Goal: Transaction & Acquisition: Purchase product/service

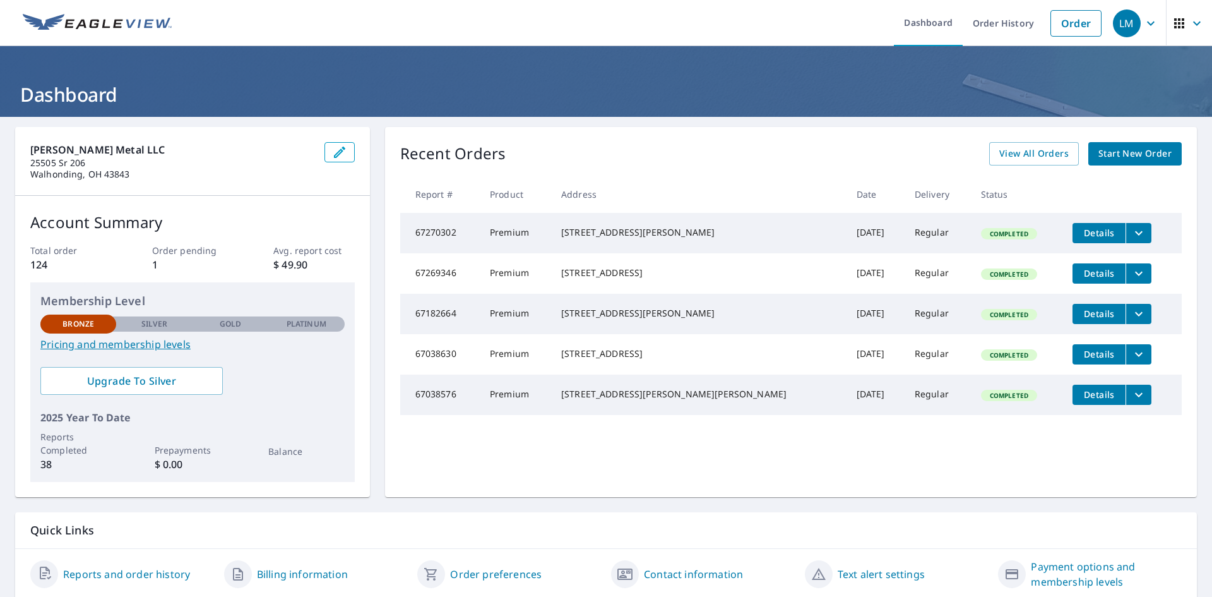
click at [1137, 152] on span "Start New Order" at bounding box center [1134, 154] width 73 height 16
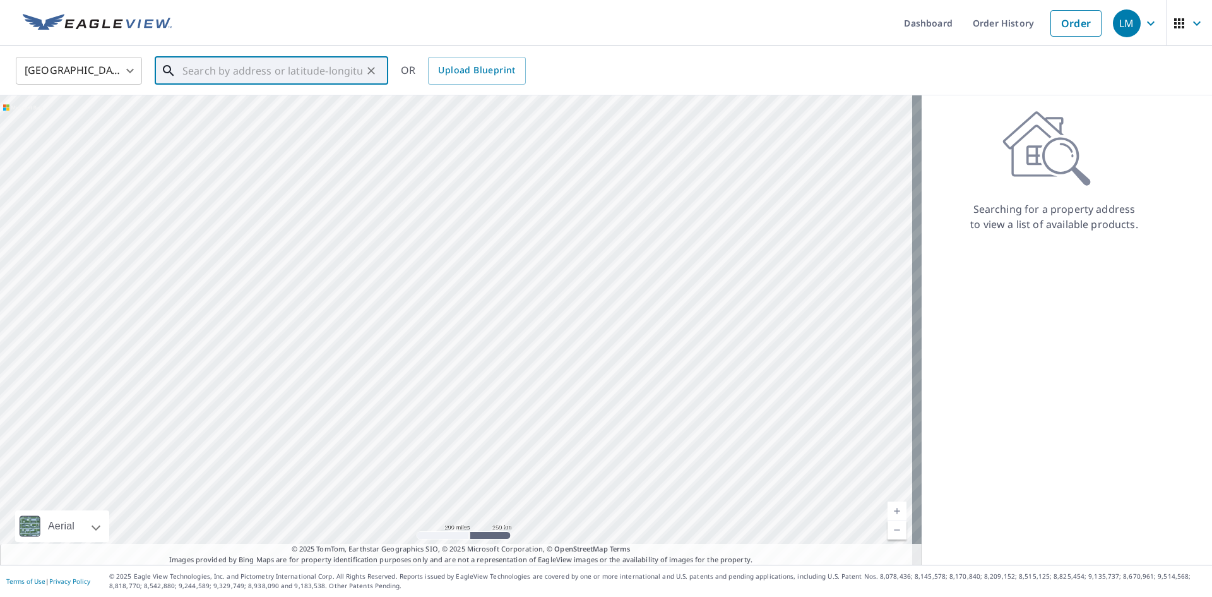
click at [203, 68] on input "text" at bounding box center [272, 70] width 180 height 35
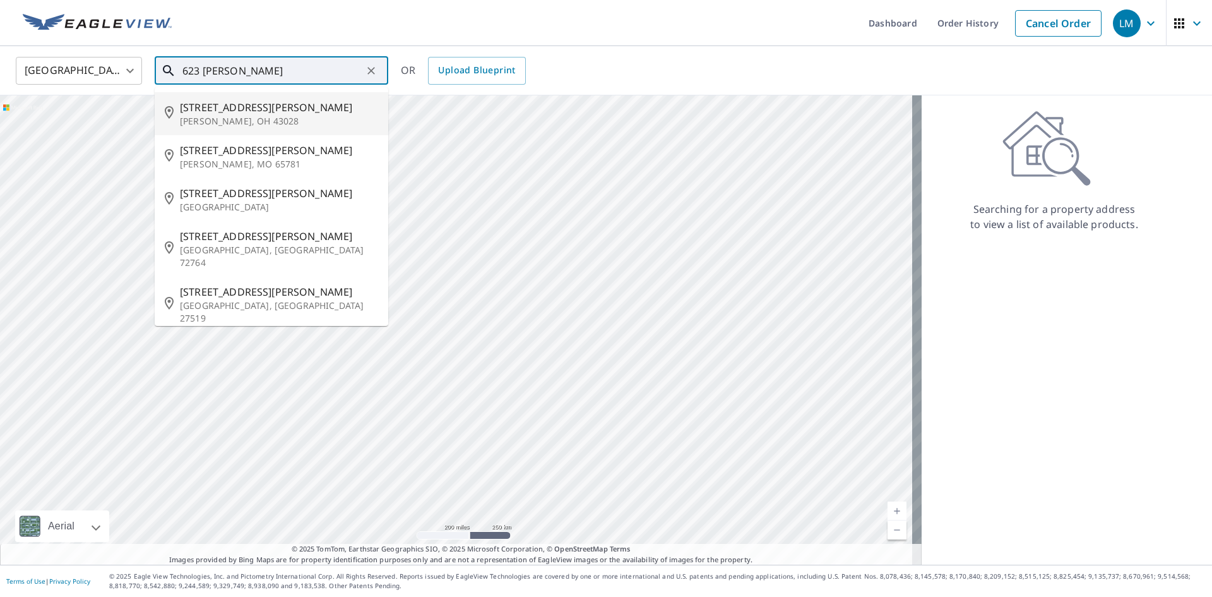
click at [202, 109] on span "[STREET_ADDRESS][PERSON_NAME]" at bounding box center [279, 107] width 198 height 15
type input "[STREET_ADDRESS][PERSON_NAME][PERSON_NAME]"
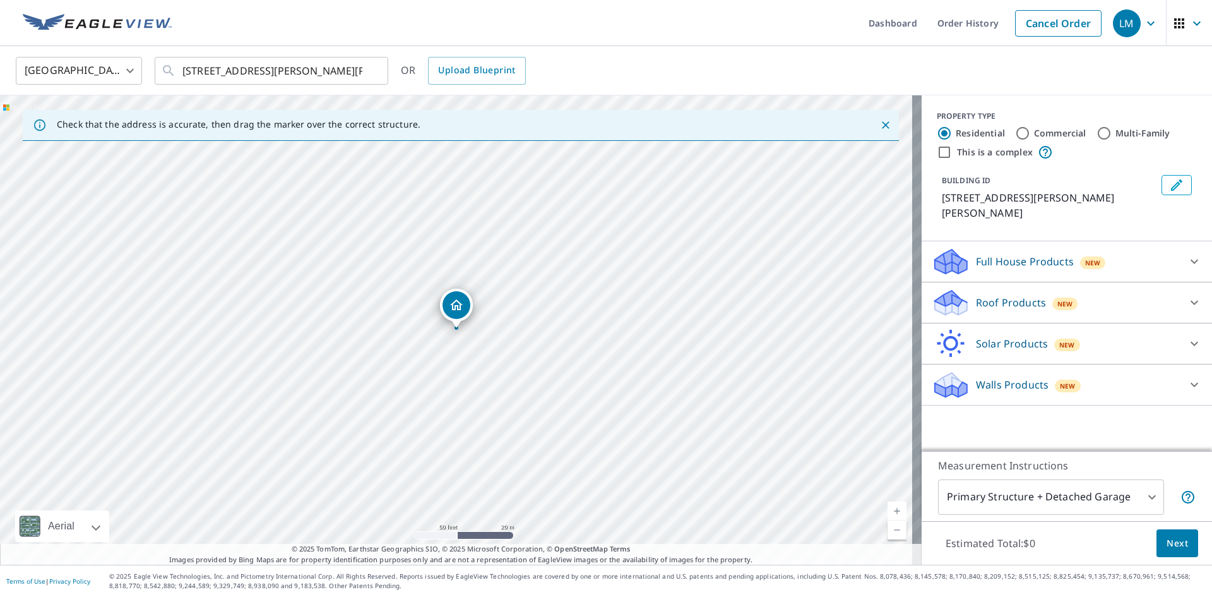
click at [1146, 498] on body "LM LM Dashboard Order History Cancel Order LM [GEOGRAPHIC_DATA] US ​ [STREET_AD…" at bounding box center [606, 298] width 1212 height 597
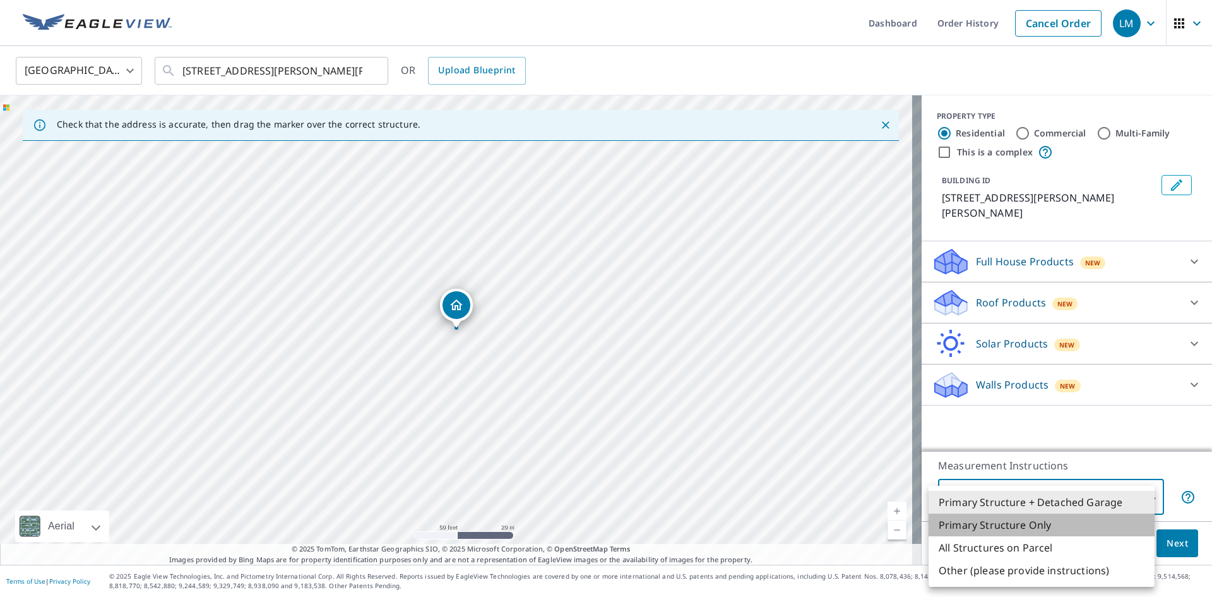
click at [995, 521] on li "Primary Structure Only" at bounding box center [1042, 524] width 226 height 23
type input "2"
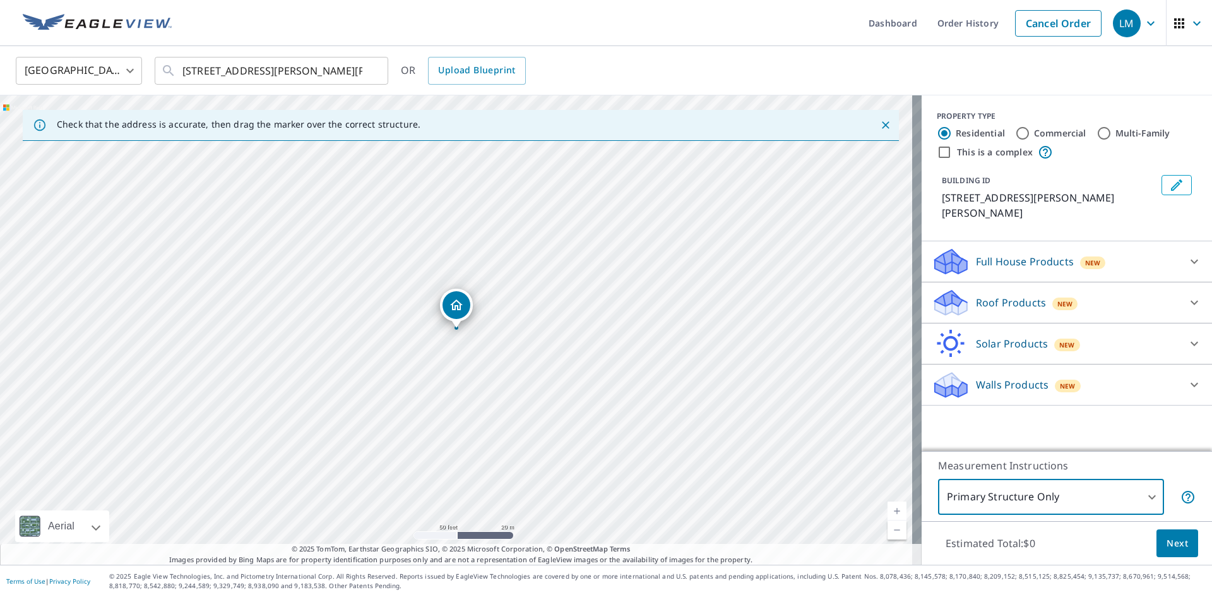
click at [1187, 295] on icon at bounding box center [1194, 302] width 15 height 15
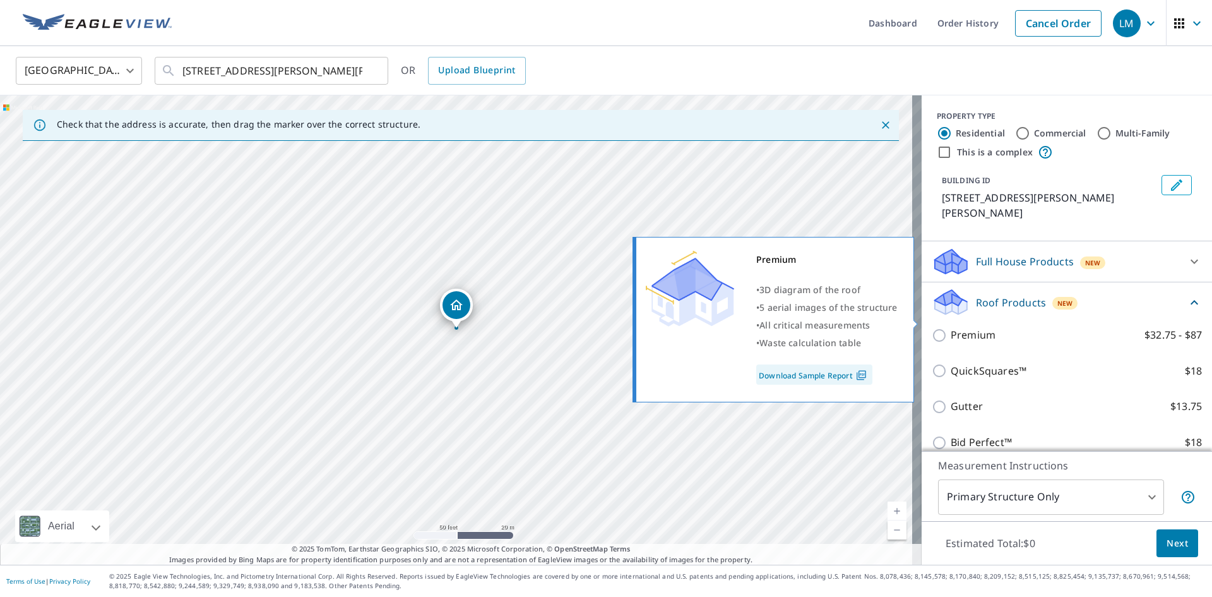
click at [932, 328] on input "Premium $32.75 - $87" at bounding box center [941, 335] width 19 height 15
checkbox input "true"
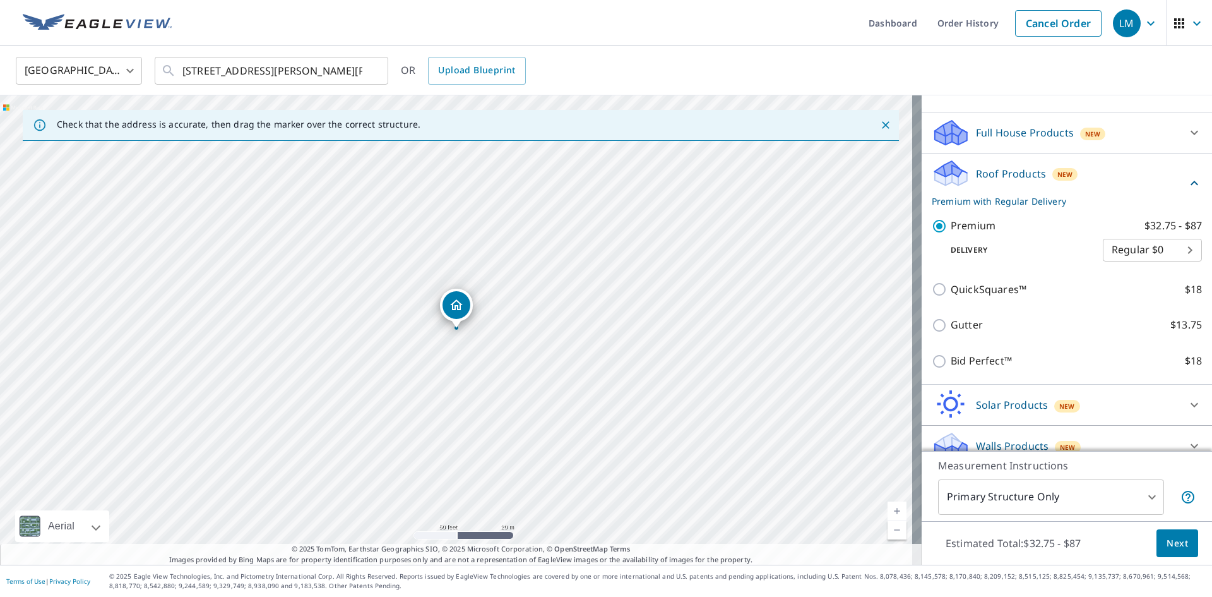
scroll to position [129, 0]
click at [1167, 542] on span "Next" at bounding box center [1177, 543] width 21 height 16
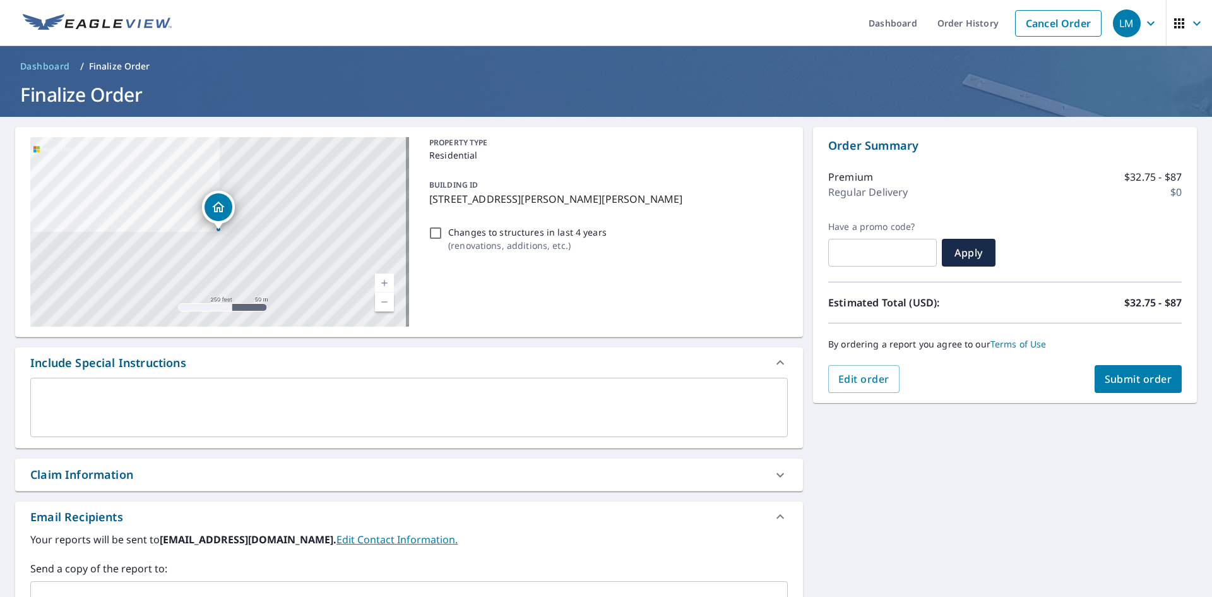
click at [1117, 379] on span "Submit order" at bounding box center [1139, 379] width 68 height 14
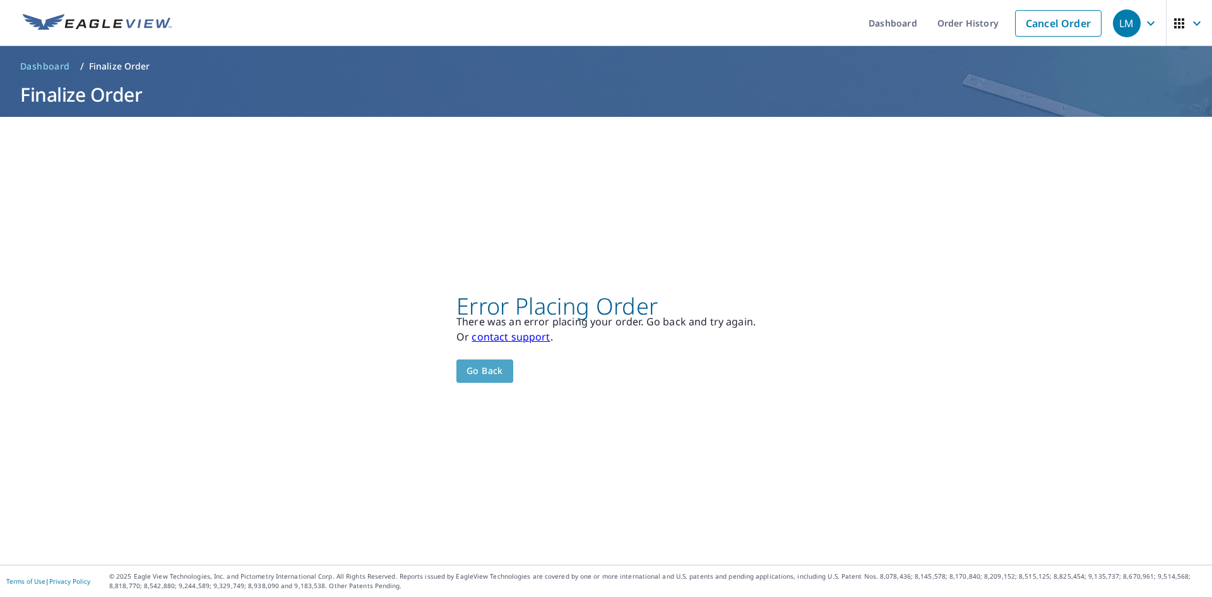
click at [480, 366] on span "Go back" at bounding box center [484, 371] width 37 height 16
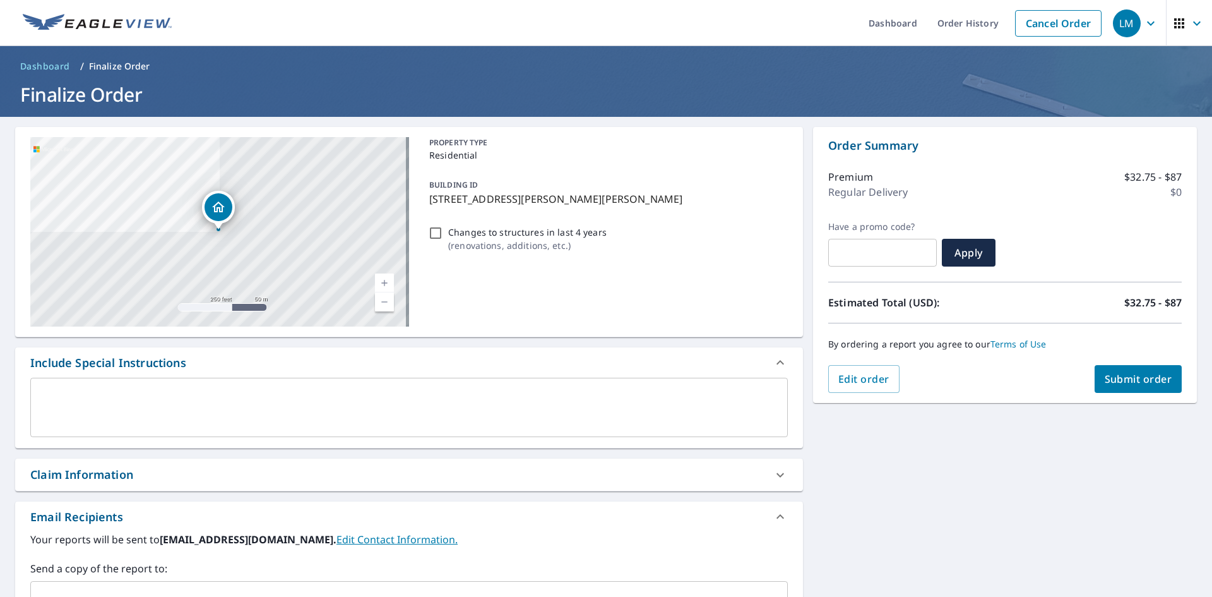
click at [1131, 369] on button "Submit order" at bounding box center [1139, 379] width 88 height 28
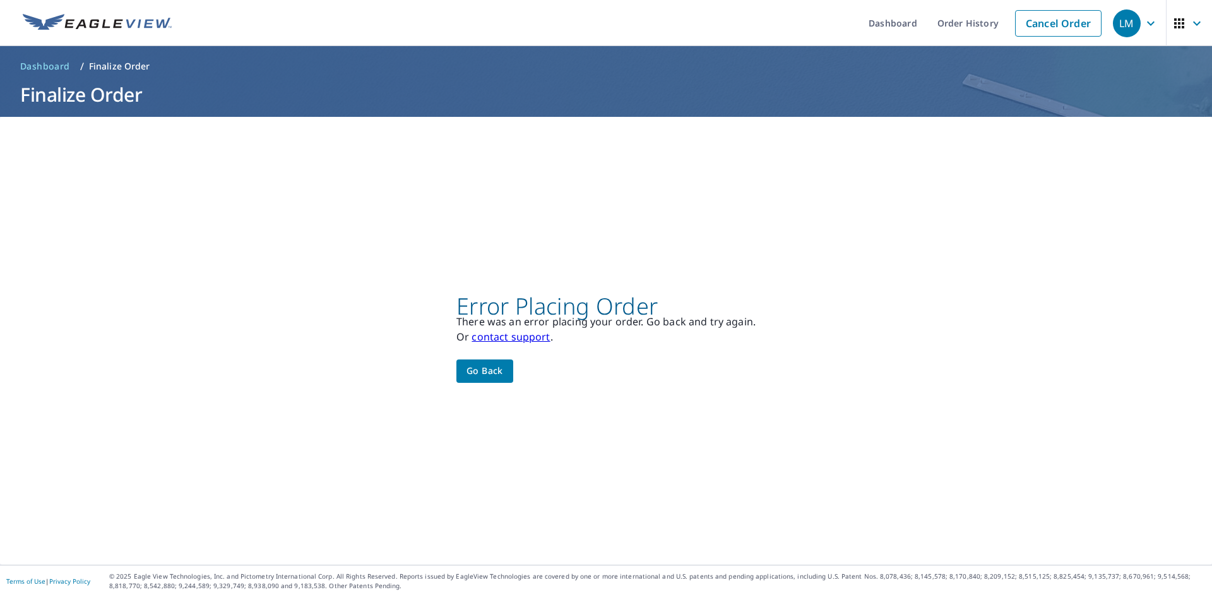
click at [486, 370] on span "Go back" at bounding box center [484, 371] width 37 height 16
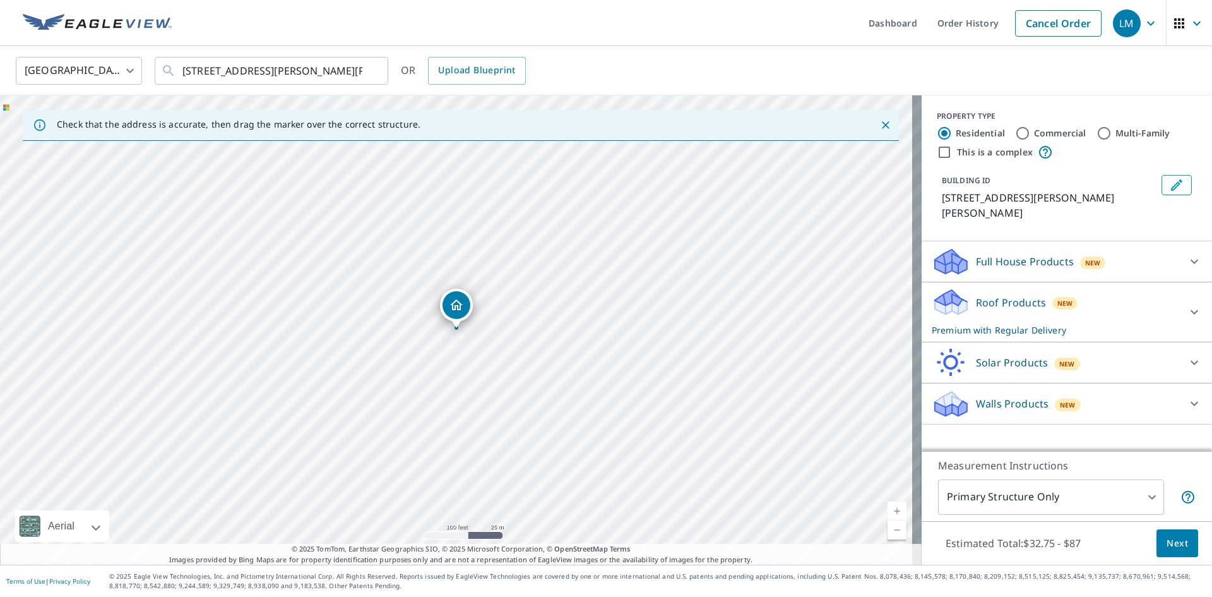
click at [1187, 254] on icon at bounding box center [1194, 261] width 15 height 15
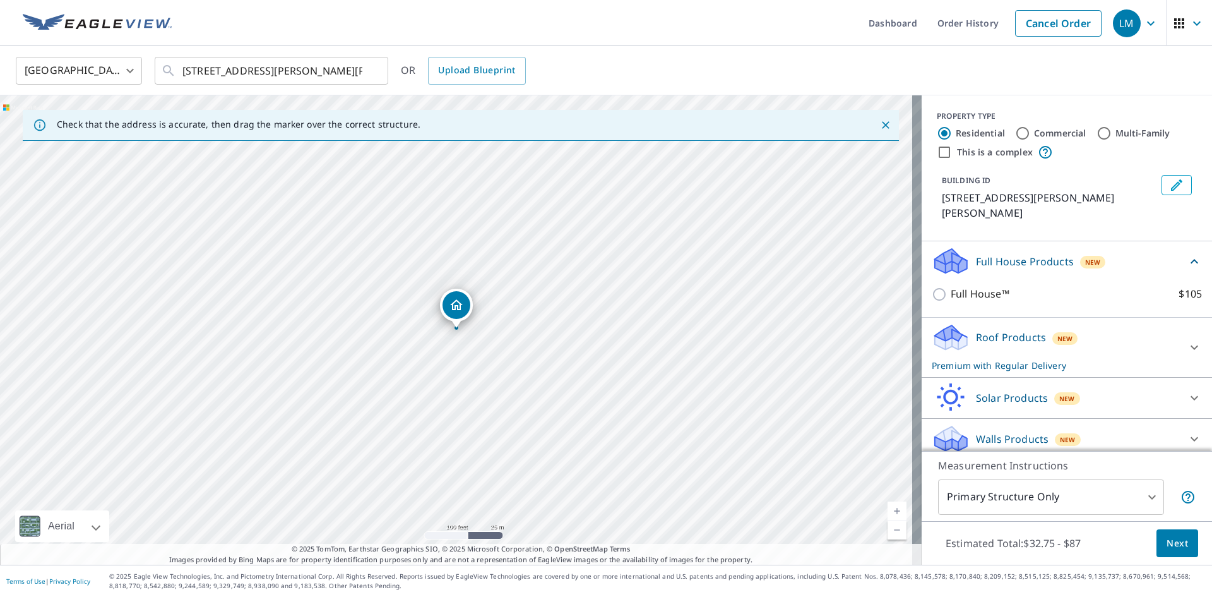
click at [1187, 254] on icon at bounding box center [1194, 261] width 15 height 15
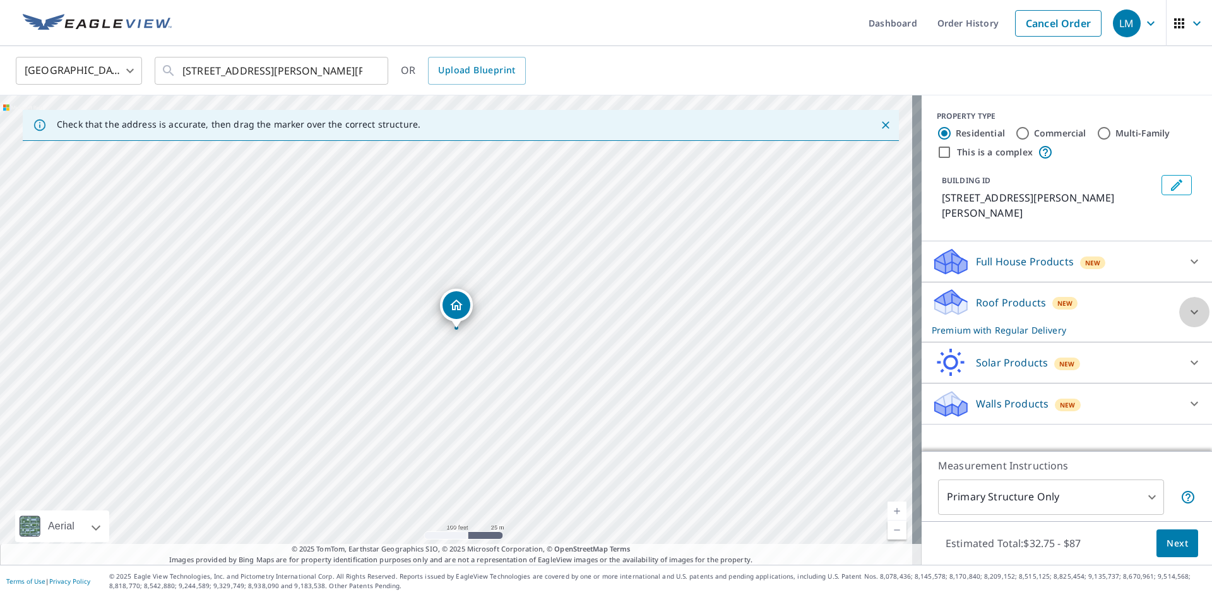
click at [1187, 304] on icon at bounding box center [1194, 311] width 15 height 15
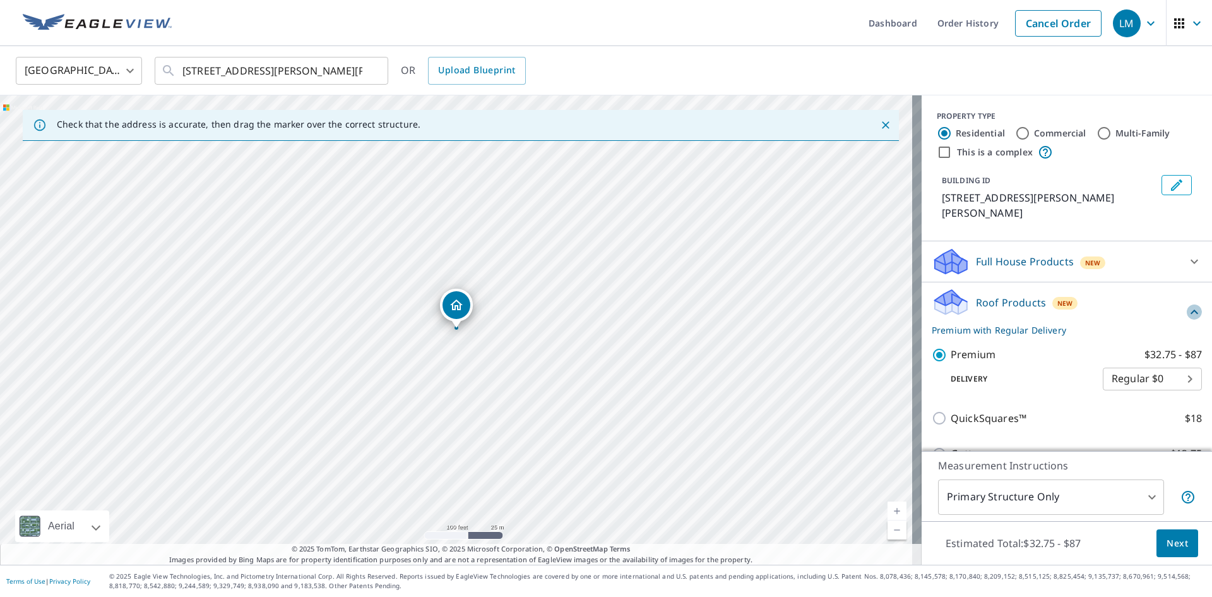
click at [1187, 304] on icon at bounding box center [1194, 311] width 15 height 15
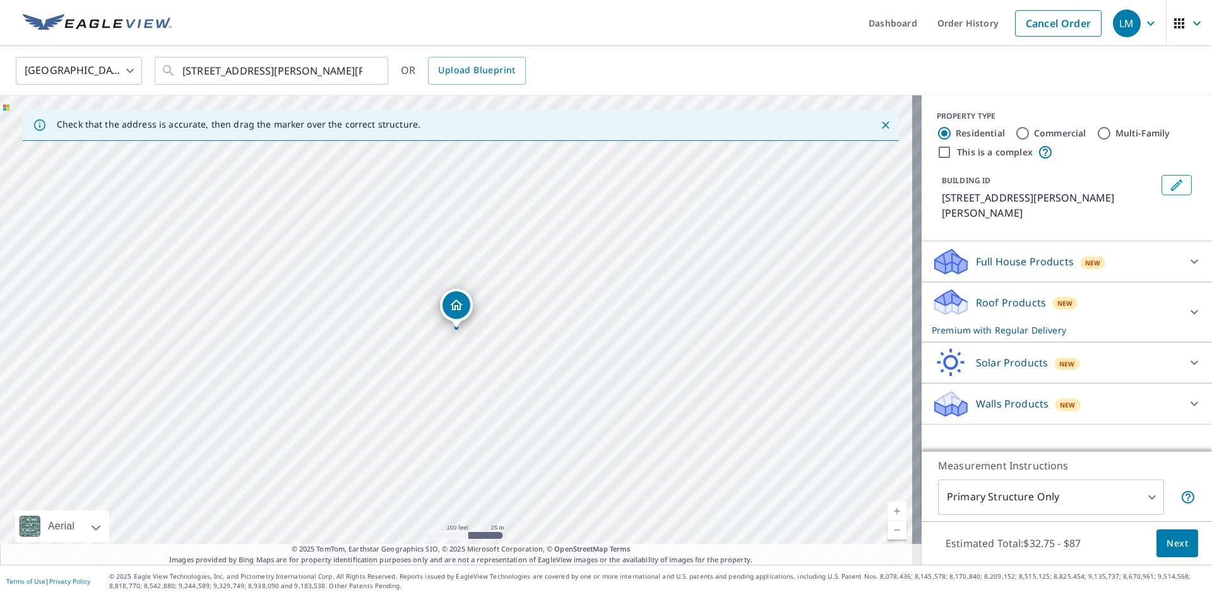
click at [1141, 496] on body "LM LM Dashboard Order History Cancel Order LM [GEOGRAPHIC_DATA] US ​ [STREET_AD…" at bounding box center [606, 298] width 1212 height 597
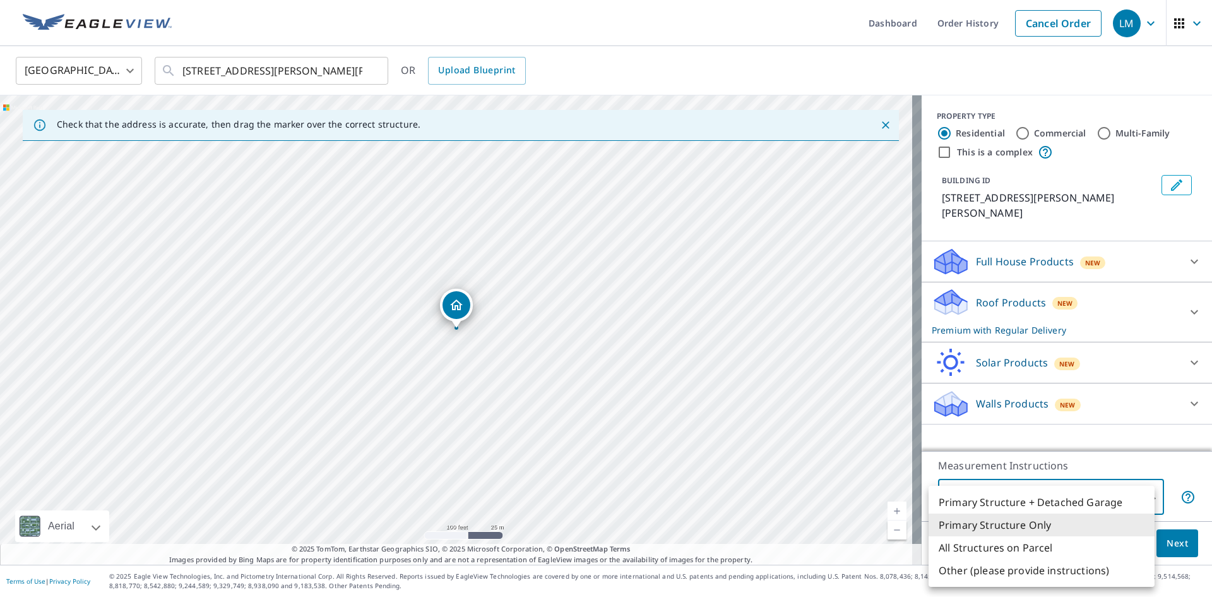
click at [1001, 522] on li "Primary Structure Only" at bounding box center [1042, 524] width 226 height 23
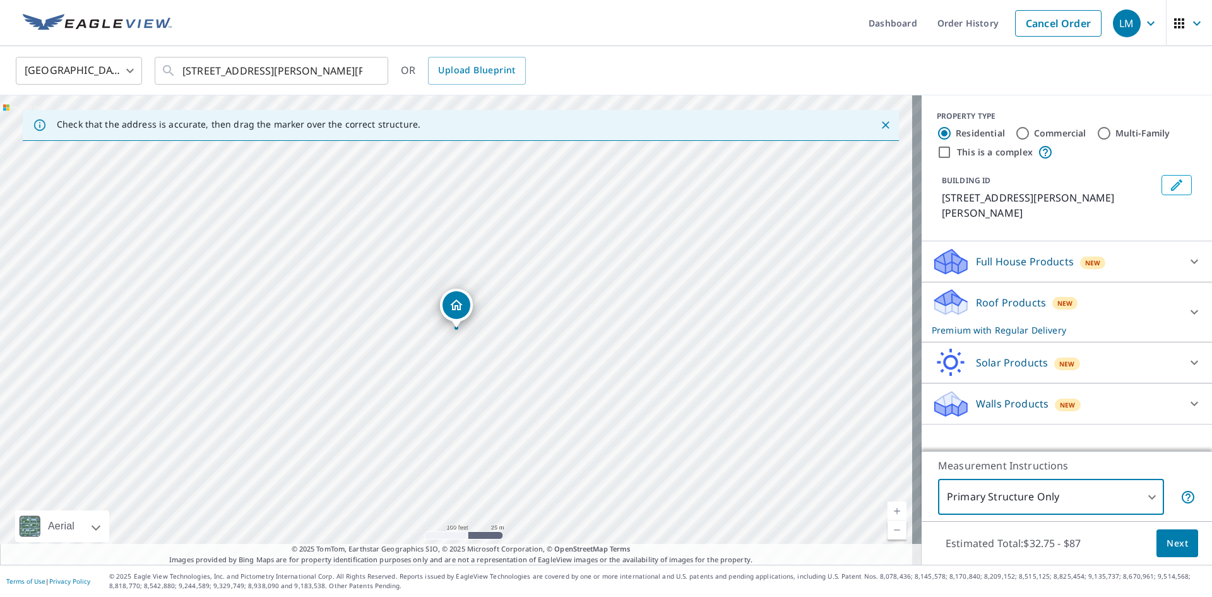
click at [1169, 537] on span "Next" at bounding box center [1177, 543] width 21 height 16
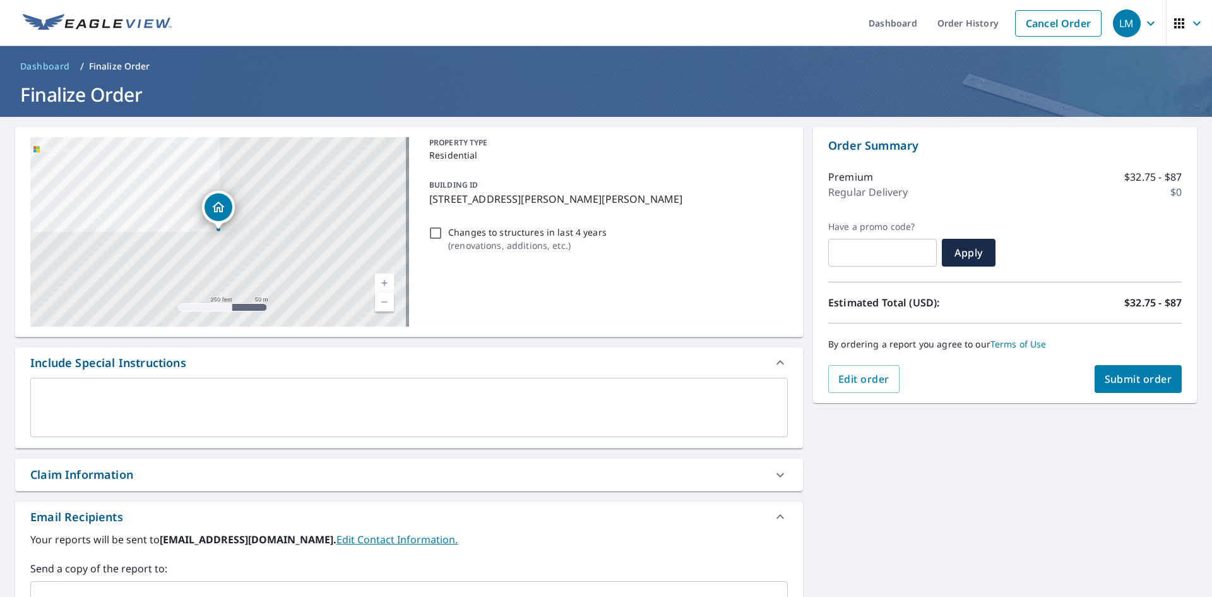
click at [1131, 377] on span "Submit order" at bounding box center [1139, 379] width 68 height 14
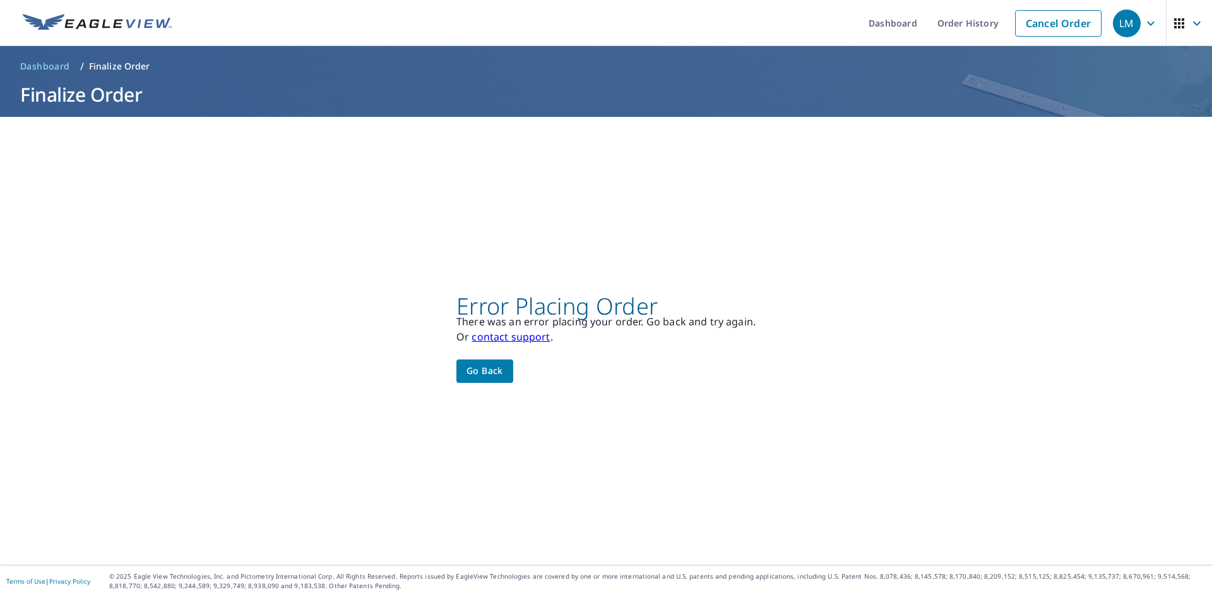
click at [492, 370] on span "Go back" at bounding box center [484, 371] width 37 height 16
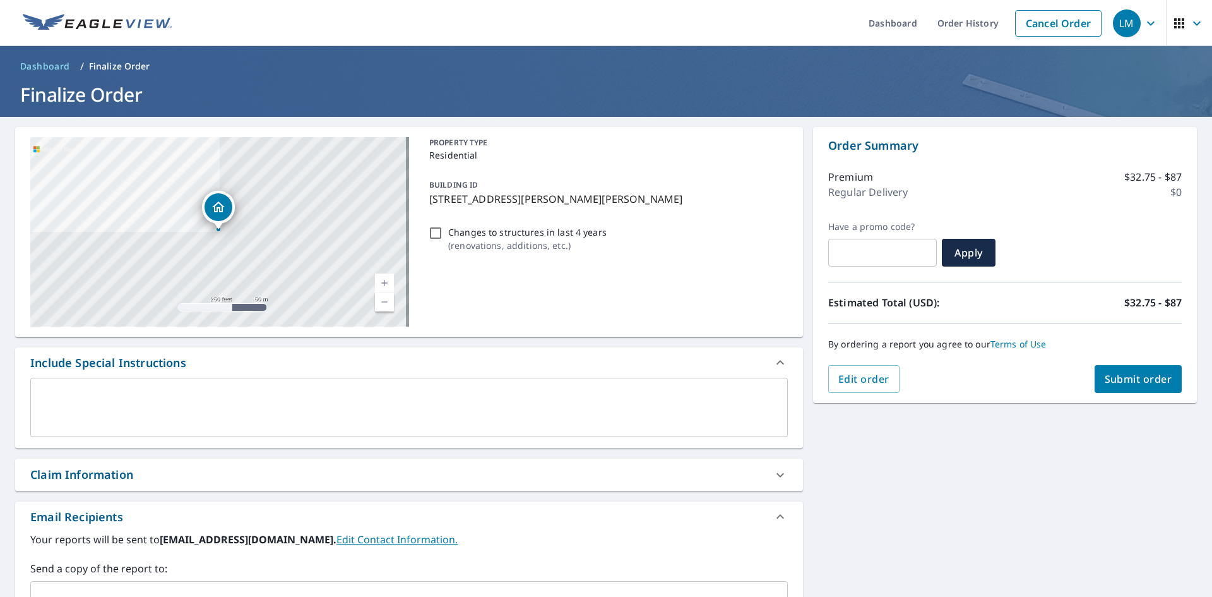
click at [1103, 369] on button "Submit order" at bounding box center [1139, 379] width 88 height 28
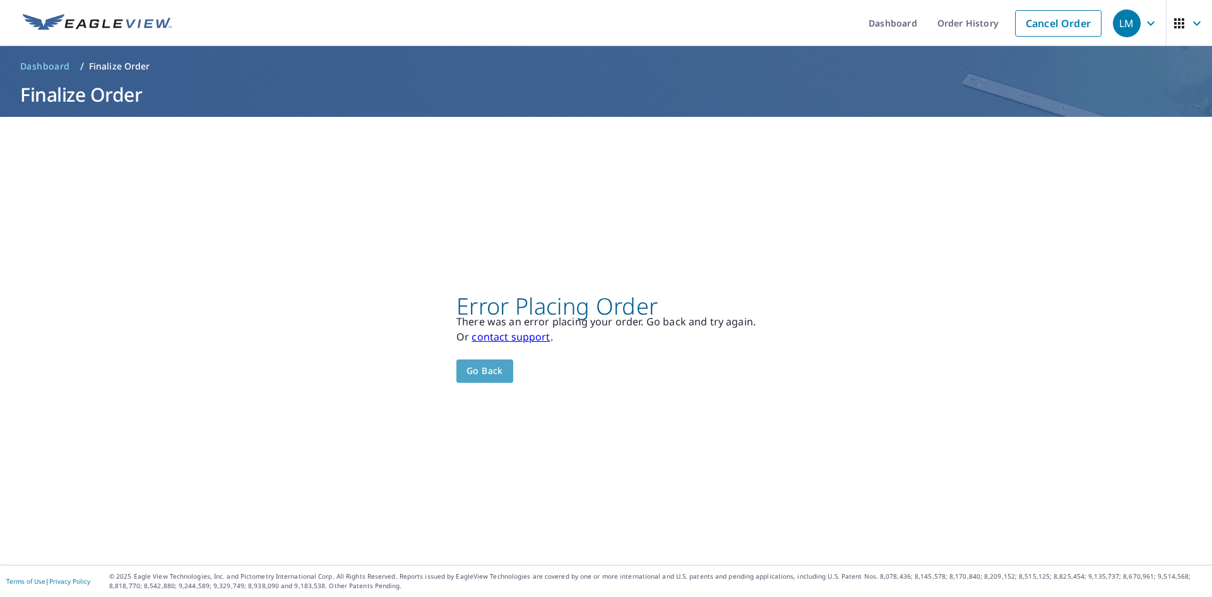
click at [475, 367] on span "Go back" at bounding box center [484, 371] width 37 height 16
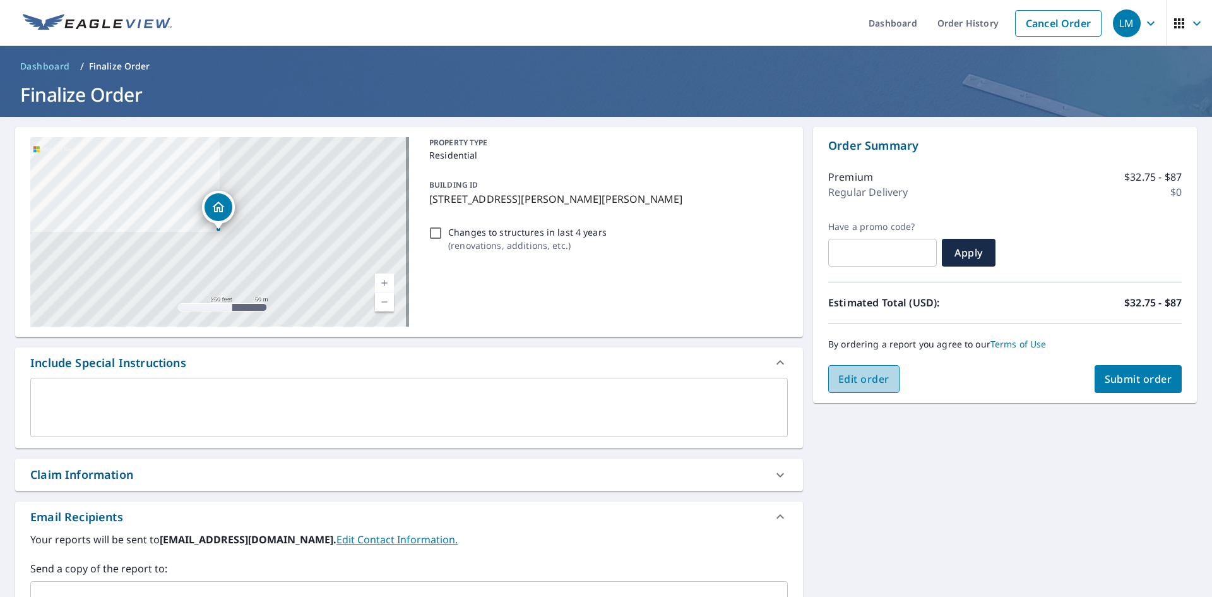
click at [867, 377] on span "Edit order" at bounding box center [863, 379] width 51 height 14
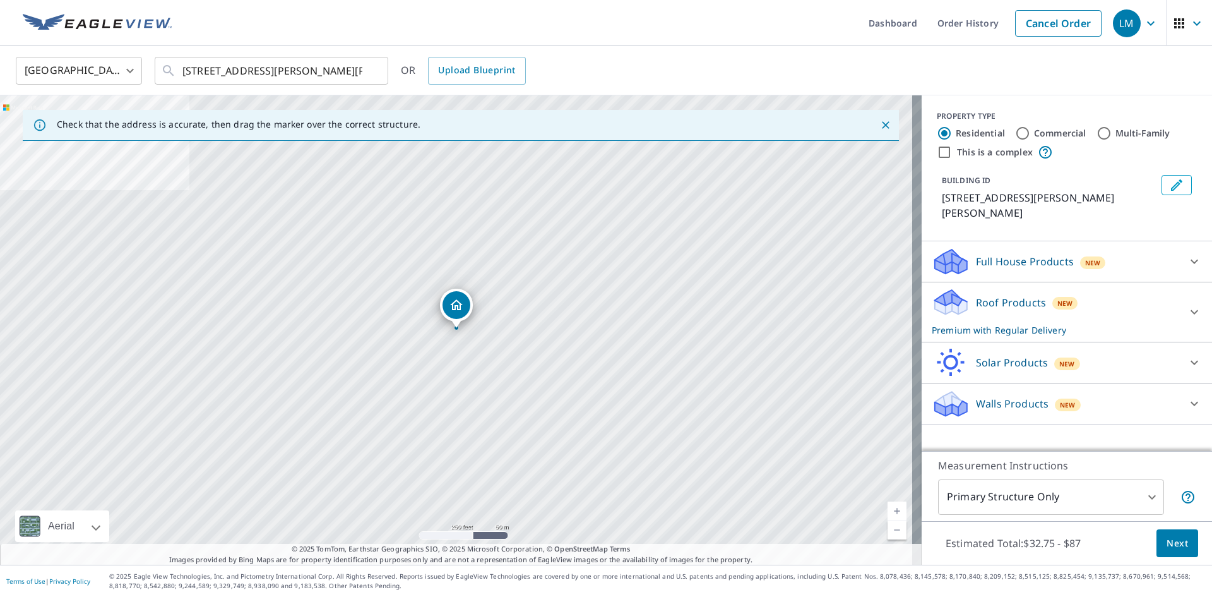
click at [1187, 254] on icon at bounding box center [1194, 261] width 15 height 15
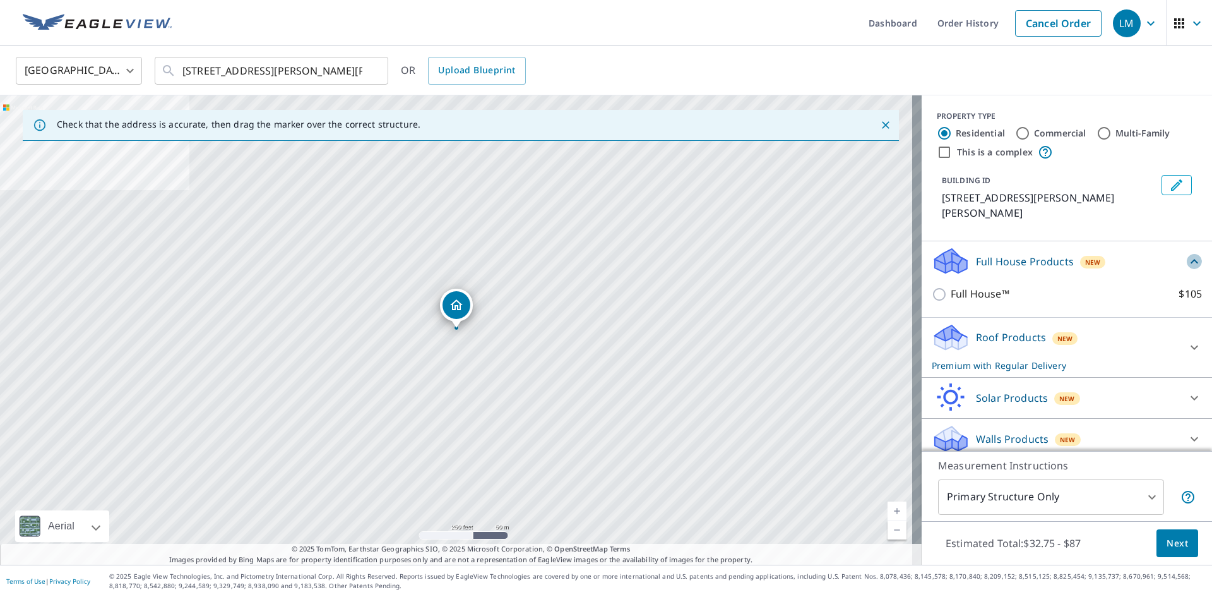
click at [1187, 254] on icon at bounding box center [1194, 261] width 15 height 15
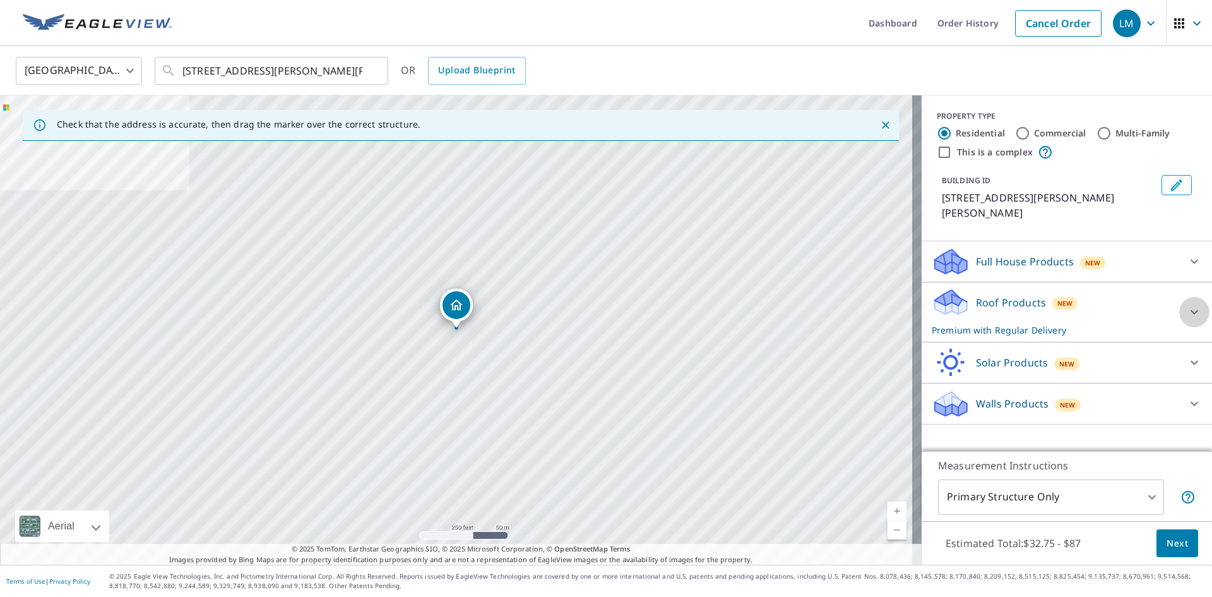
click at [1187, 304] on icon at bounding box center [1194, 311] width 15 height 15
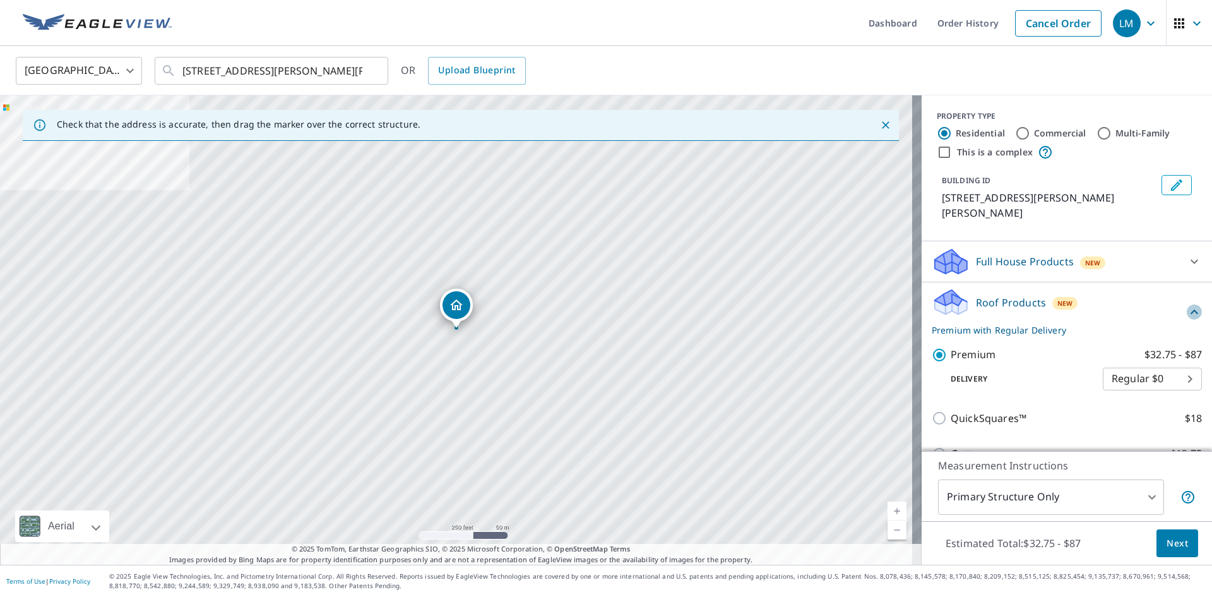
click at [1187, 304] on icon at bounding box center [1194, 311] width 15 height 15
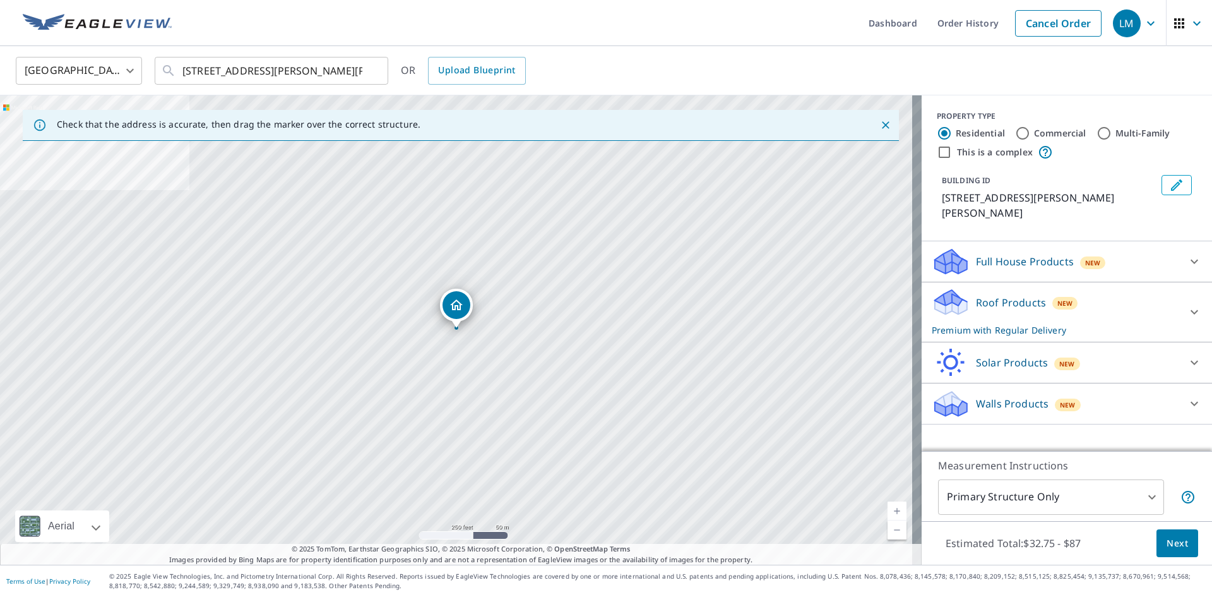
click at [1142, 491] on body "LM LM Dashboard Order History Cancel Order LM [GEOGRAPHIC_DATA] US ​ [STREET_AD…" at bounding box center [606, 298] width 1212 height 597
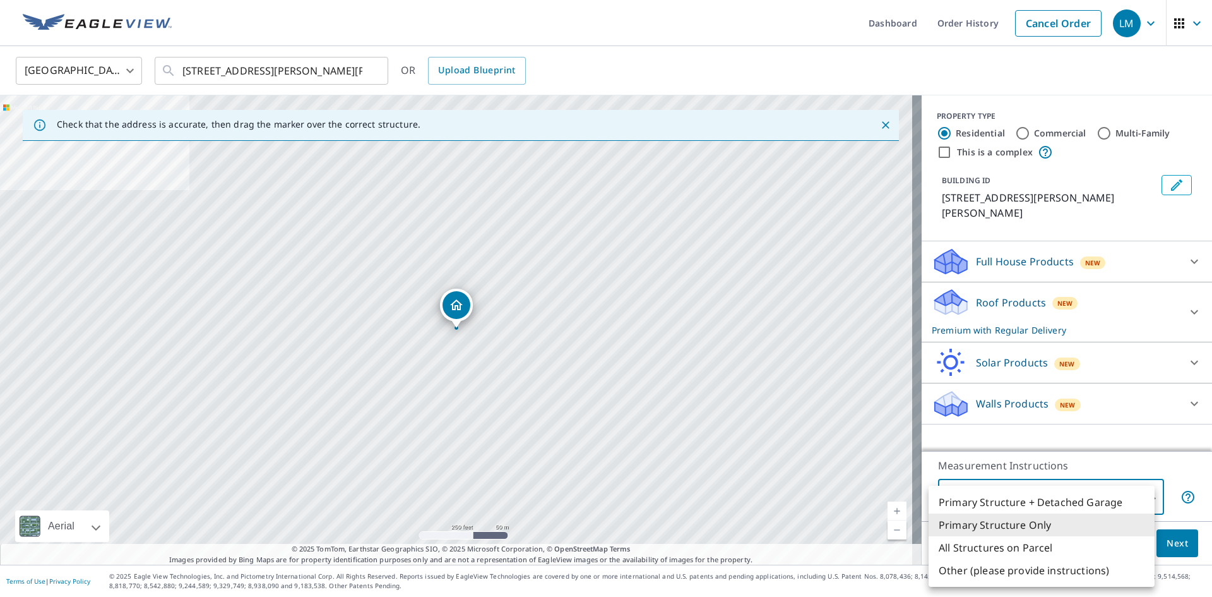
click at [503, 379] on div at bounding box center [606, 298] width 1212 height 597
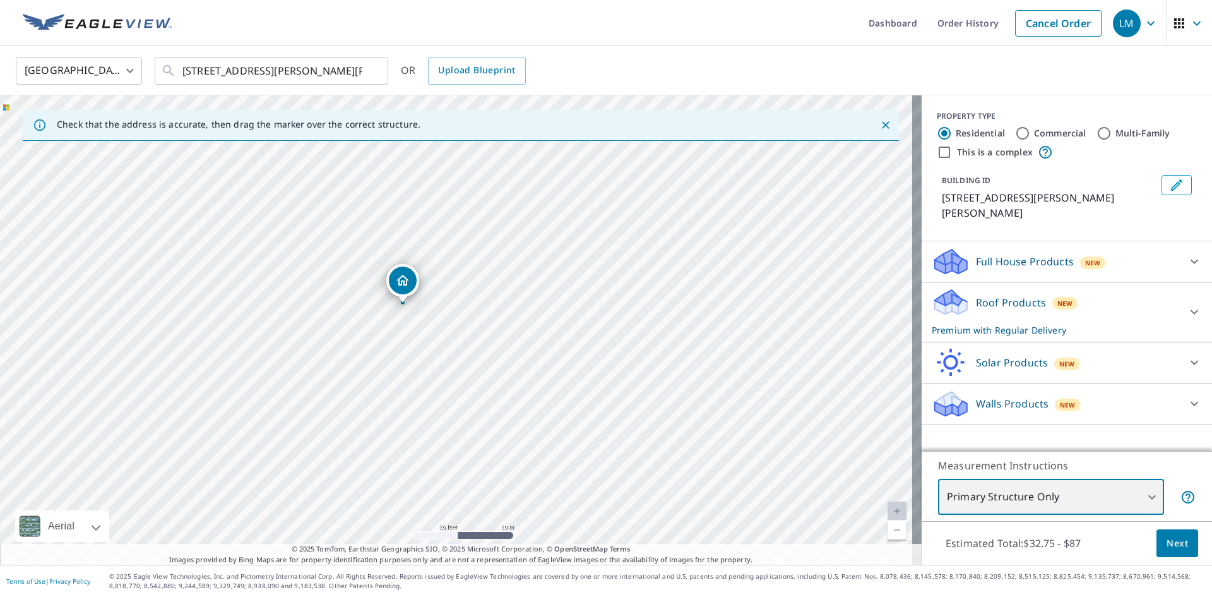
drag, startPoint x: 402, startPoint y: 254, endPoint x: 470, endPoint y: 425, distance: 184.5
click at [470, 425] on div "[STREET_ADDRESS][PERSON_NAME][PERSON_NAME]" at bounding box center [461, 329] width 922 height 469
click at [1140, 493] on body "LM LM Dashboard Order History Cancel Order LM [GEOGRAPHIC_DATA] US ​ [STREET_AD…" at bounding box center [606, 298] width 1212 height 597
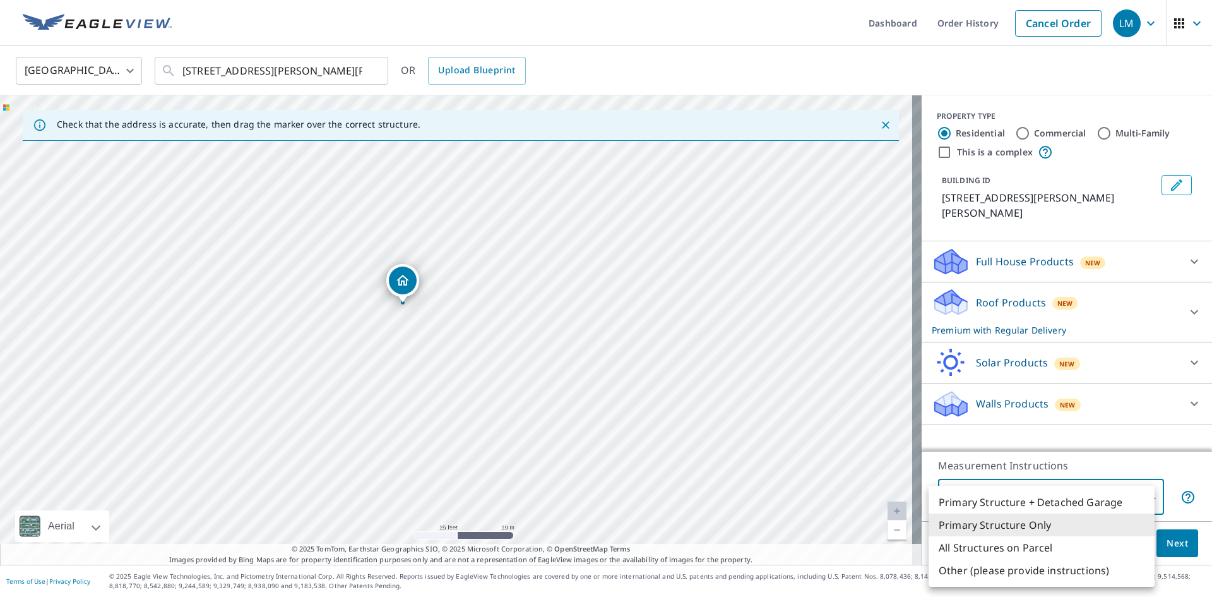
click at [1017, 545] on li "All Structures on Parcel" at bounding box center [1042, 547] width 226 height 23
type input "3"
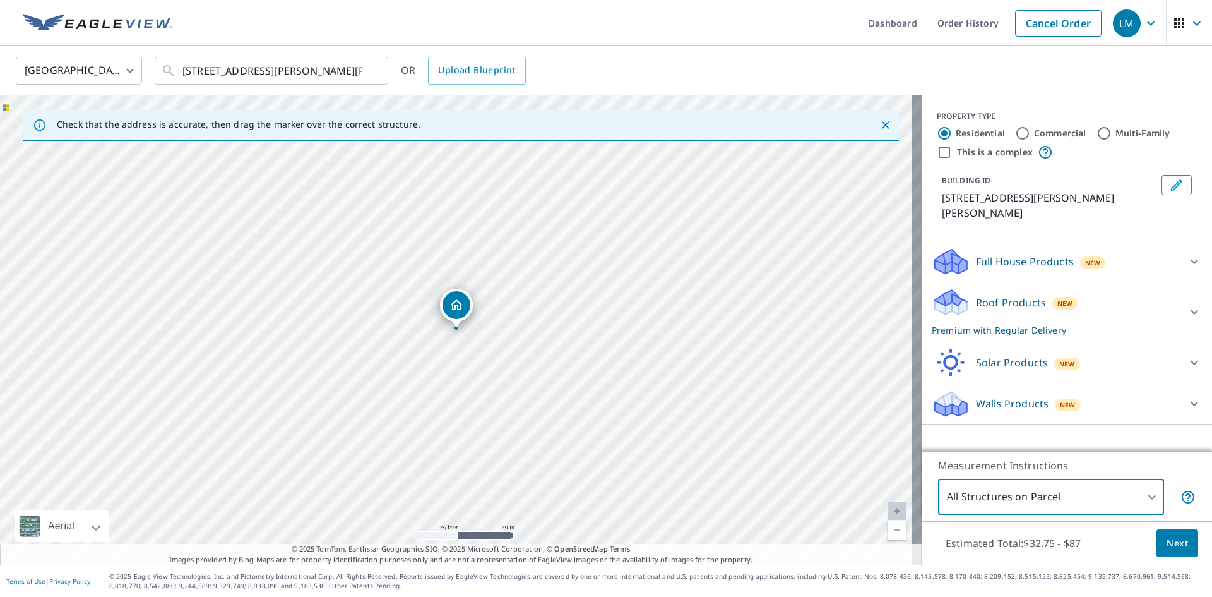
click at [1167, 541] on span "Next" at bounding box center [1177, 543] width 21 height 16
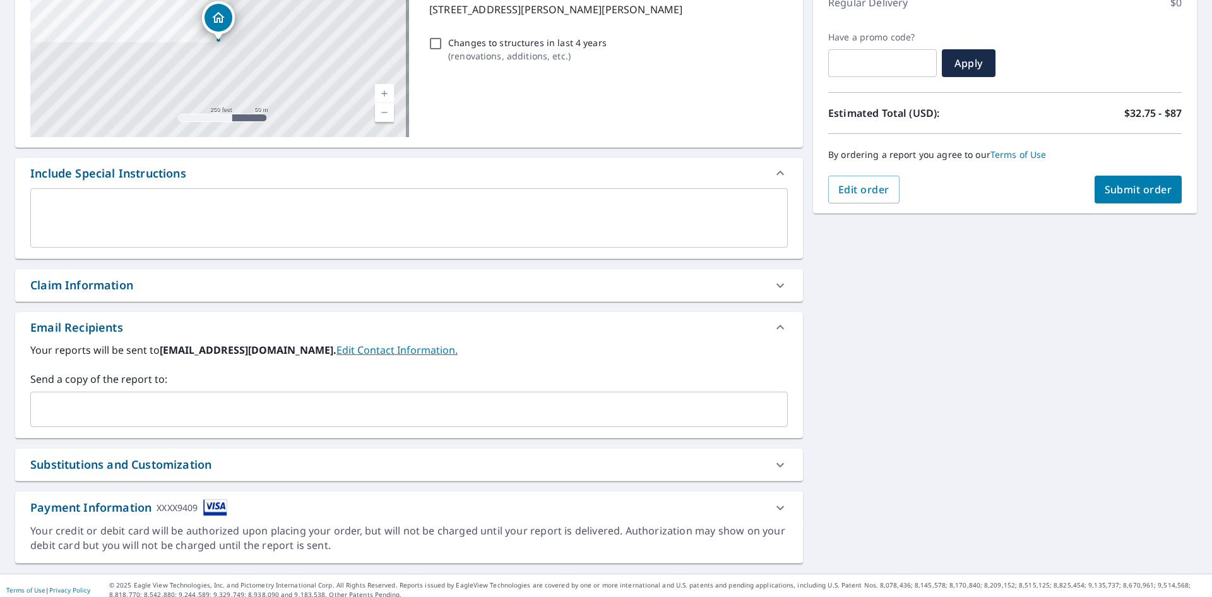
scroll to position [126, 0]
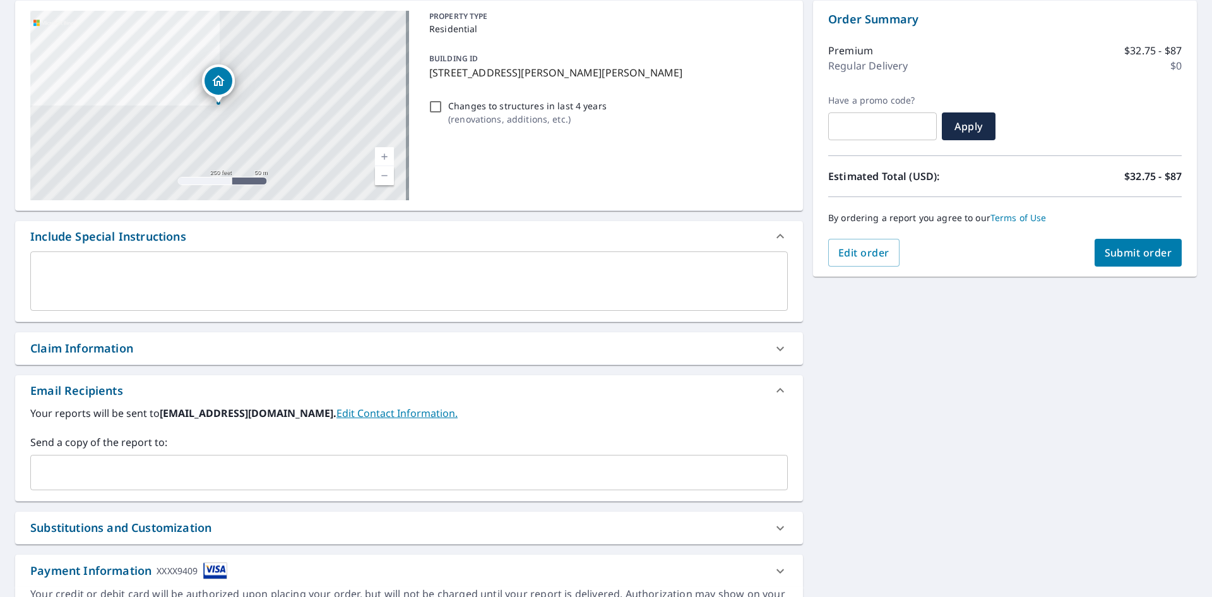
click at [1107, 245] on button "Submit order" at bounding box center [1139, 253] width 88 height 28
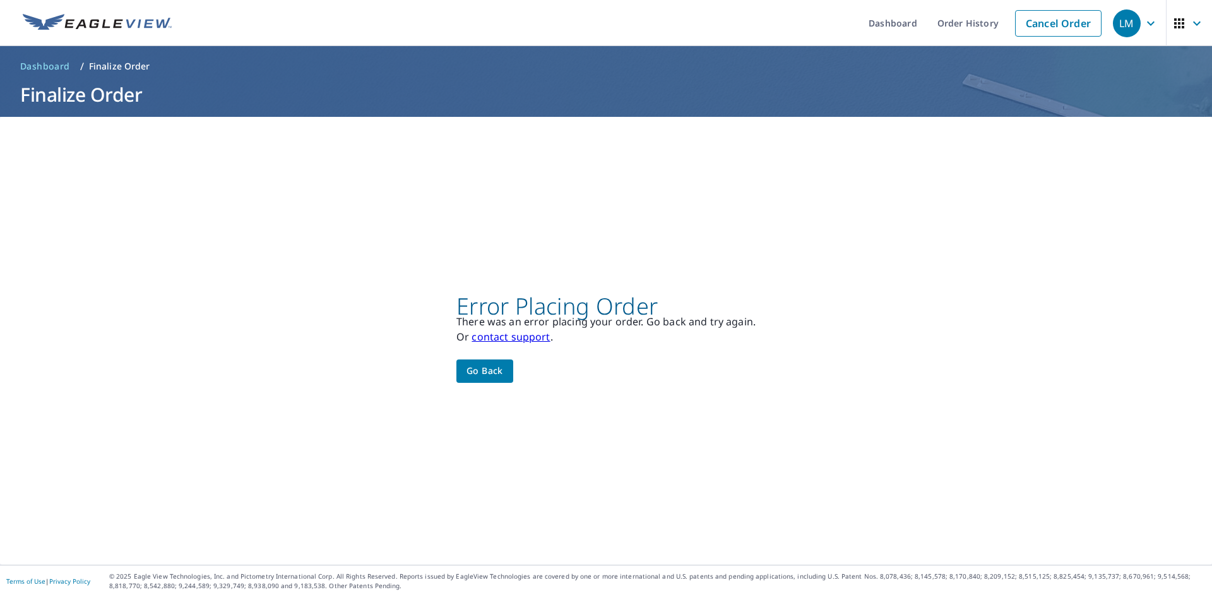
scroll to position [0, 0]
click at [498, 338] on link "contact support" at bounding box center [511, 337] width 78 height 14
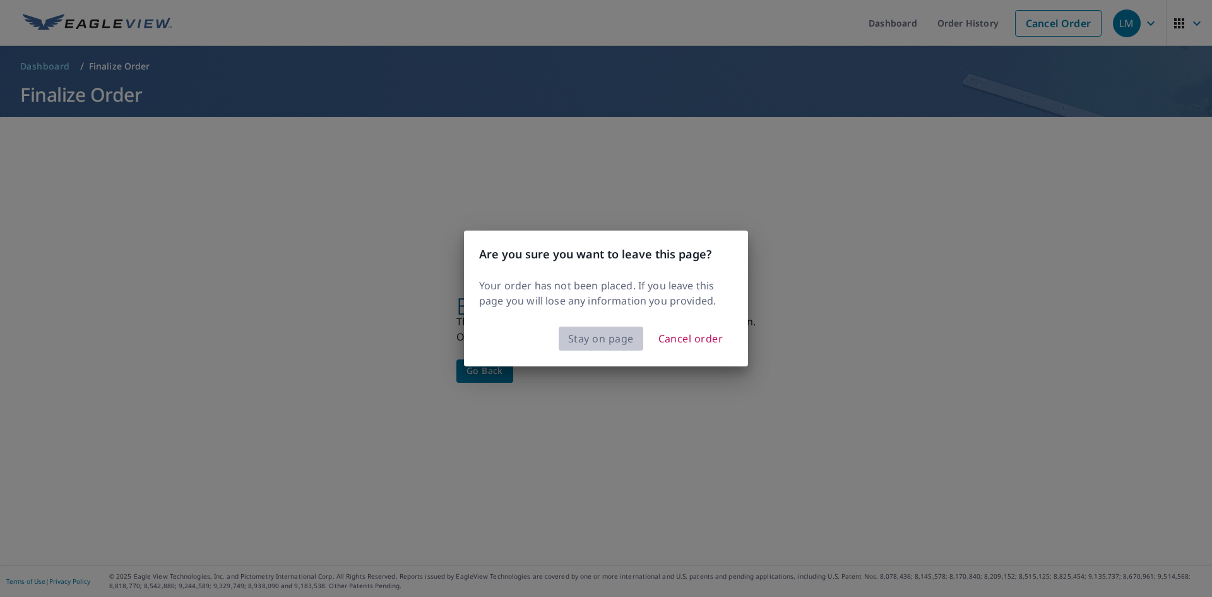
click at [600, 339] on span "Stay on page" at bounding box center [601, 339] width 66 height 18
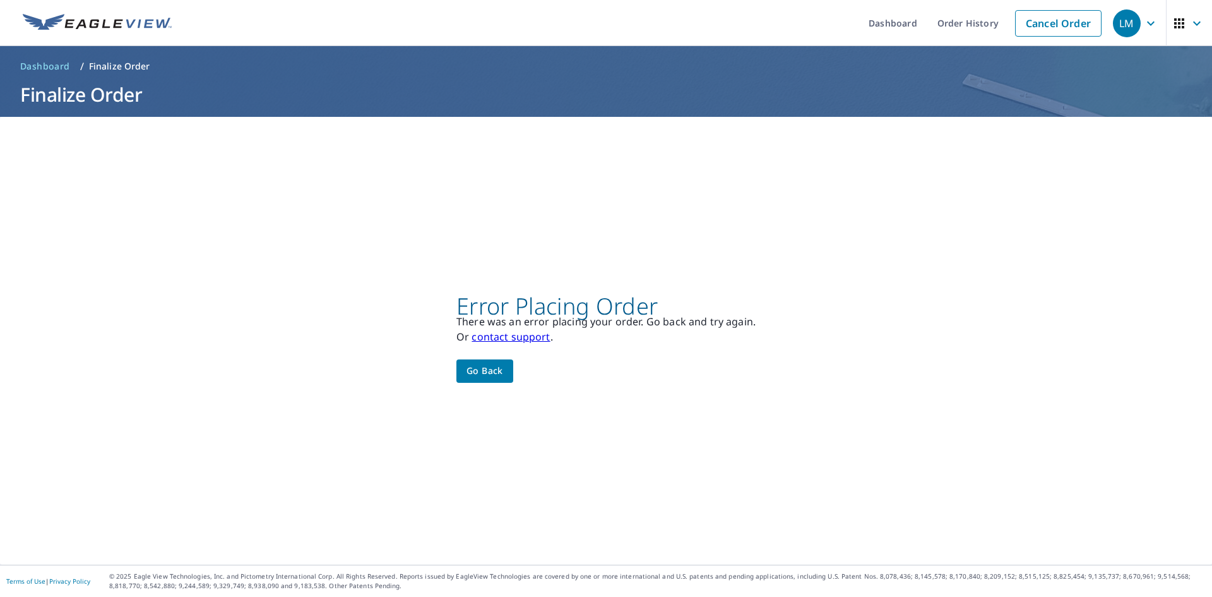
click at [526, 337] on link "contact support" at bounding box center [511, 337] width 78 height 14
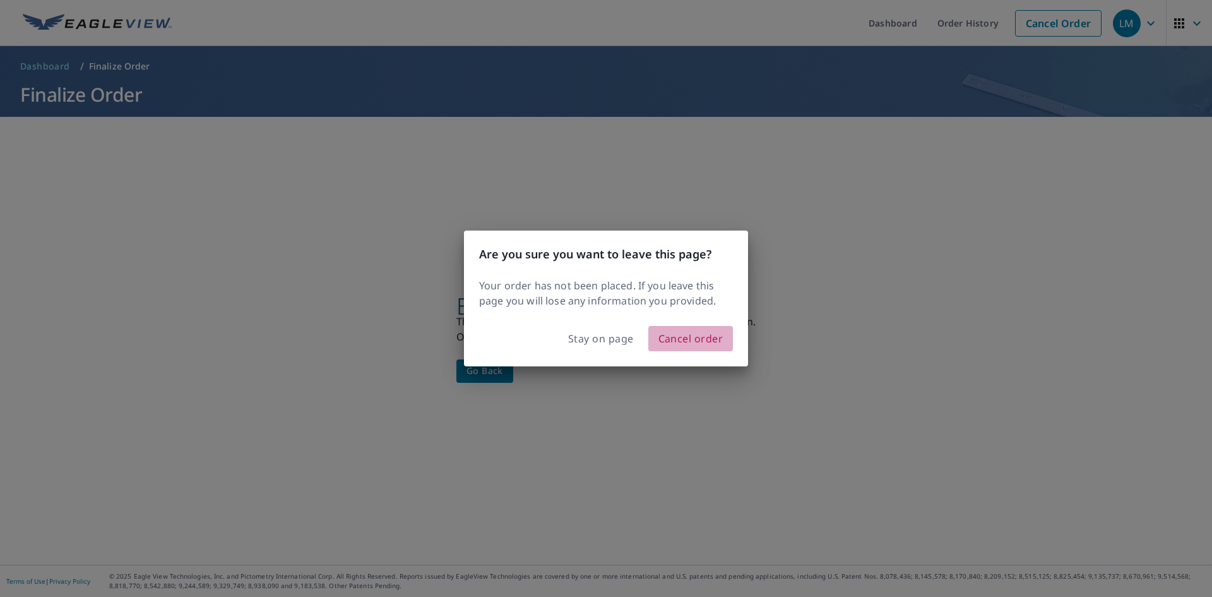
click at [703, 336] on span "Cancel order" at bounding box center [690, 339] width 65 height 18
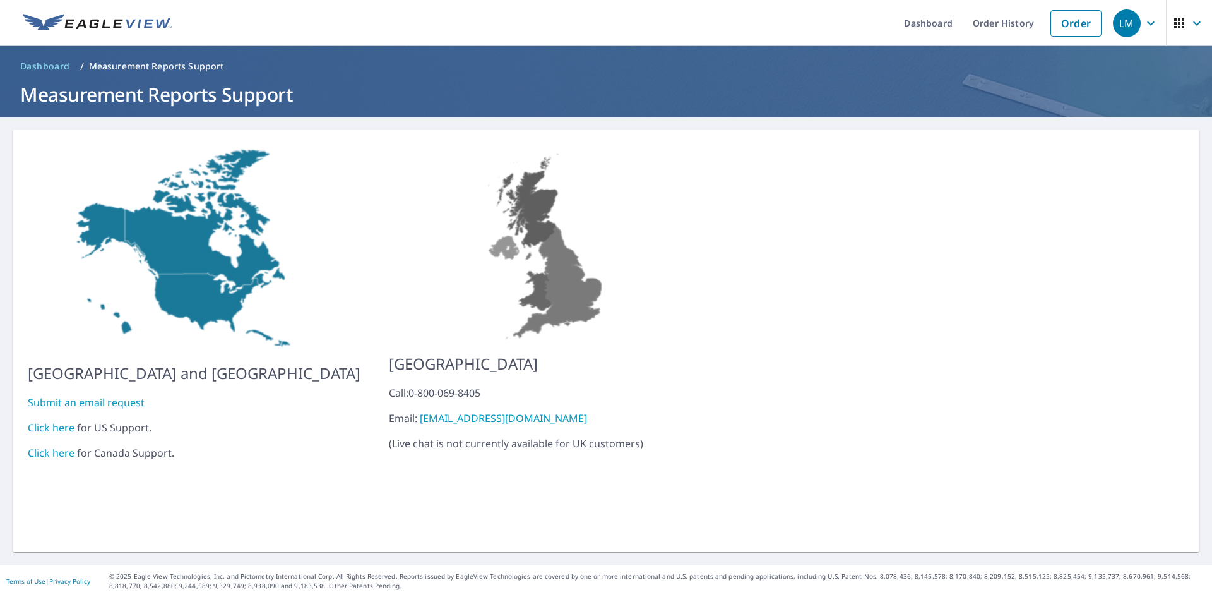
click at [72, 395] on link "Submit an email request" at bounding box center [86, 402] width 117 height 14
